Goal: Check status

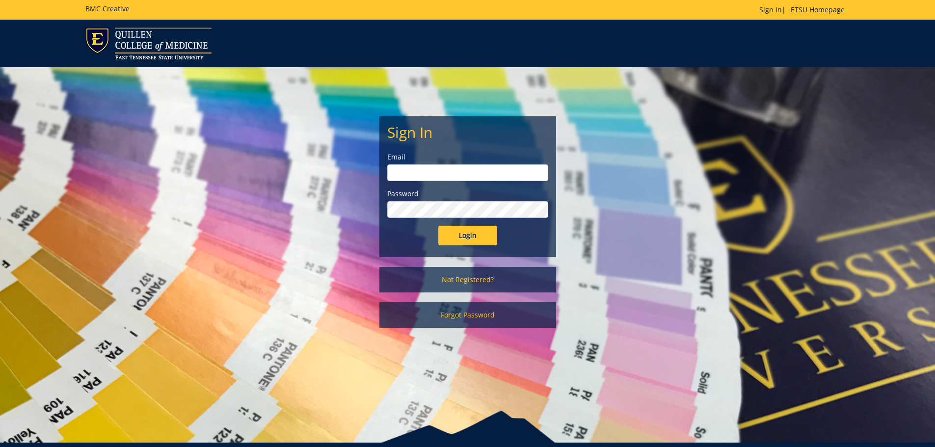
type input "[EMAIL_ADDRESS][DOMAIN_NAME]"
click at [457, 234] on input "Login" at bounding box center [467, 236] width 59 height 20
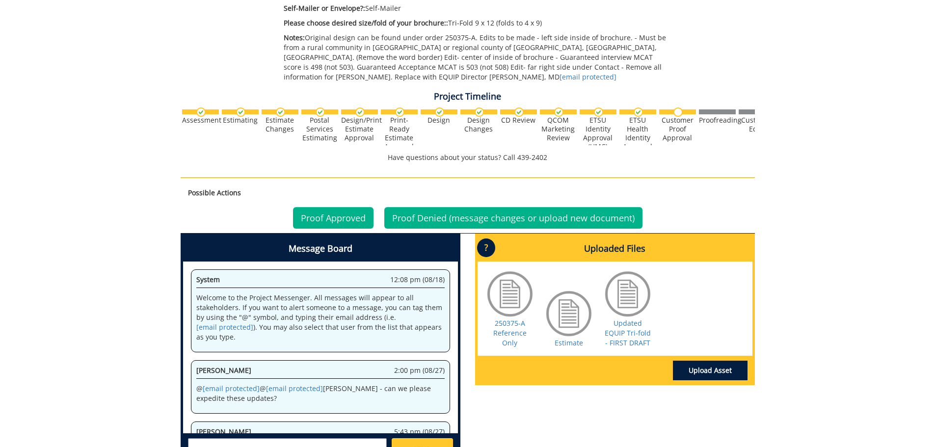
scroll to position [343, 0]
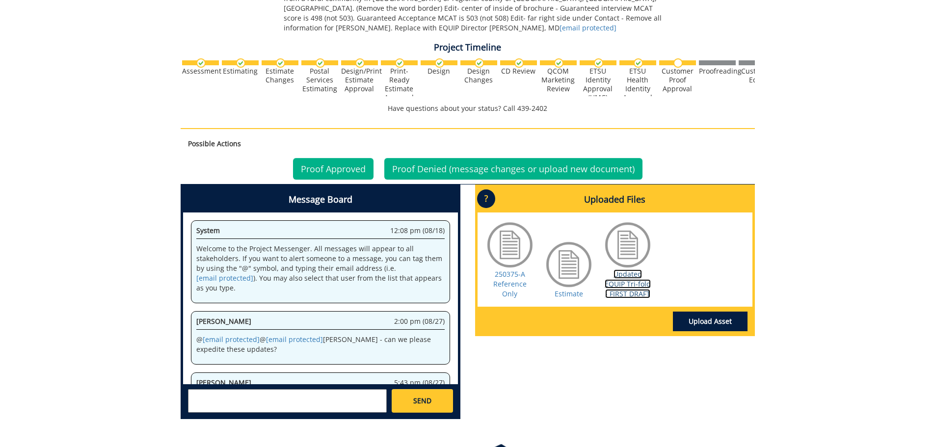
click at [627, 283] on link "Updated EQUIP Tri-fold - FIRST DRAFT" at bounding box center [627, 283] width 46 height 29
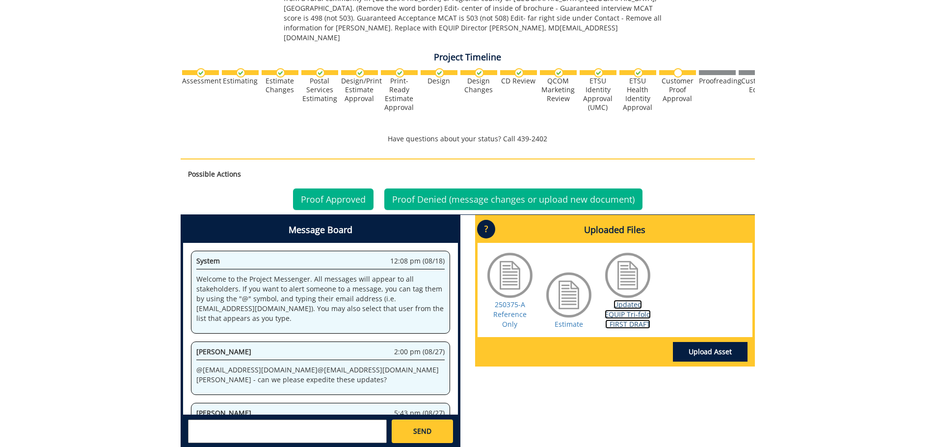
scroll to position [243, 0]
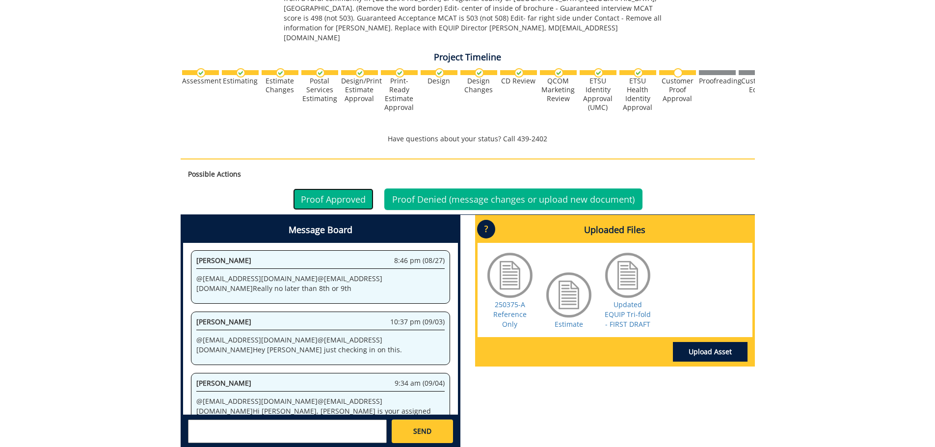
click at [313, 189] on link "Proof Approved" at bounding box center [333, 199] width 80 height 22
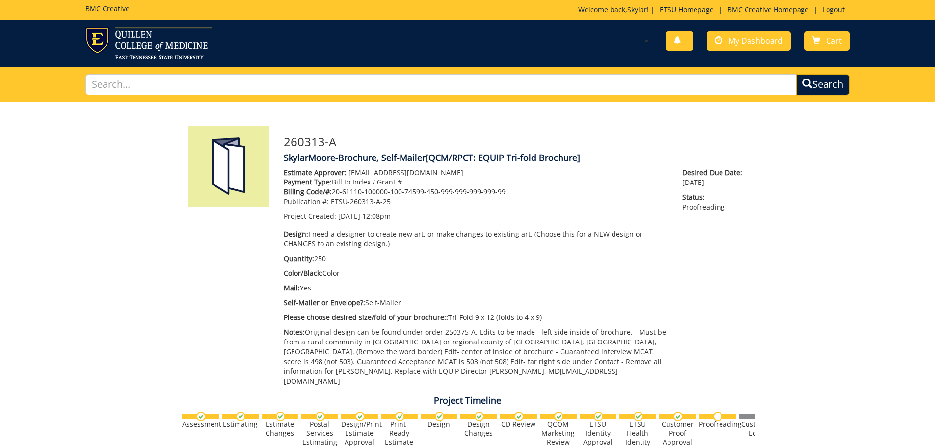
scroll to position [243, 0]
